Goal: Task Accomplishment & Management: Manage account settings

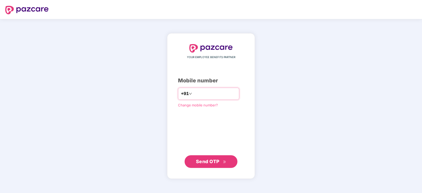
click at [221, 95] on input "number" at bounding box center [214, 94] width 43 height 8
type input "**********"
click at [218, 164] on span "Send OTP" at bounding box center [208, 162] width 24 height 6
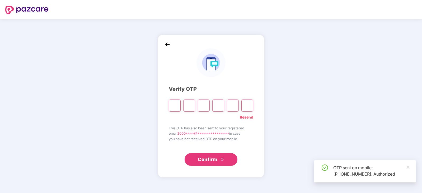
type input "*"
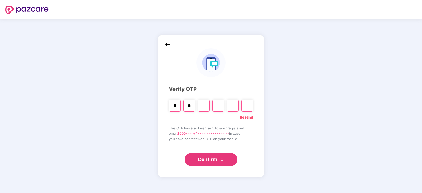
type input "*"
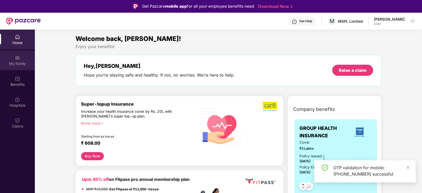
click at [2, 59] on div "My family" at bounding box center [17, 60] width 35 height 20
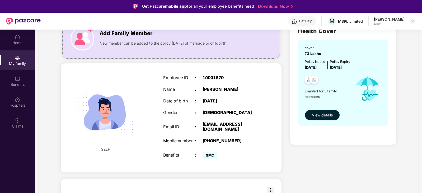
scroll to position [159, 0]
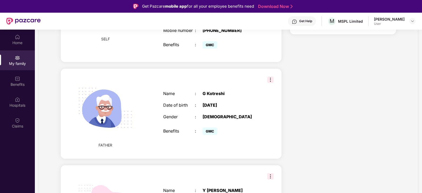
click at [267, 83] on img at bounding box center [270, 80] width 6 height 6
click at [383, 79] on div "Health Cover cover ₹3 Lakhs Policy issued [DATE] Policy Expiry [DATE] Enabled f…" at bounding box center [343, 83] width 115 height 358
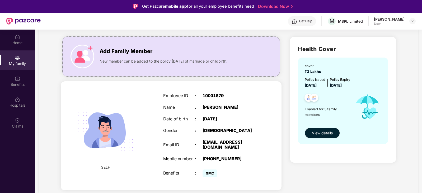
scroll to position [0, 0]
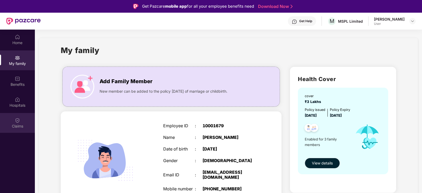
click at [22, 128] on div "Claims" at bounding box center [17, 126] width 35 height 5
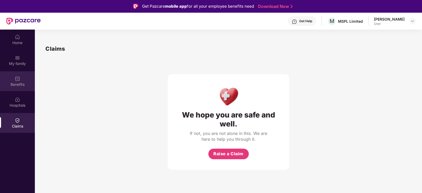
click at [20, 83] on div "Benefits" at bounding box center [17, 84] width 35 height 5
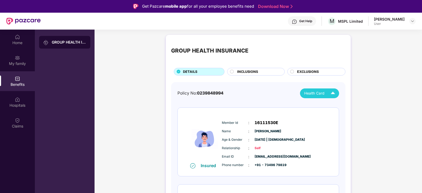
click at [319, 95] on span "Health Card" at bounding box center [314, 94] width 20 height 6
click at [334, 114] on div "G Kotreshi" at bounding box center [322, 116] width 38 height 6
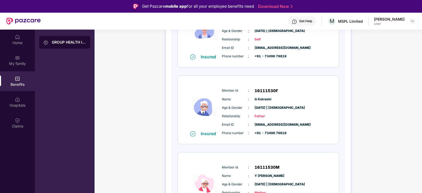
scroll to position [61, 0]
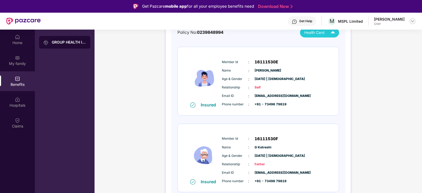
click at [410, 21] on div at bounding box center [412, 21] width 6 height 6
click at [365, 34] on div "Logout" at bounding box center [387, 34] width 69 height 10
